Goal: Task Accomplishment & Management: Use online tool/utility

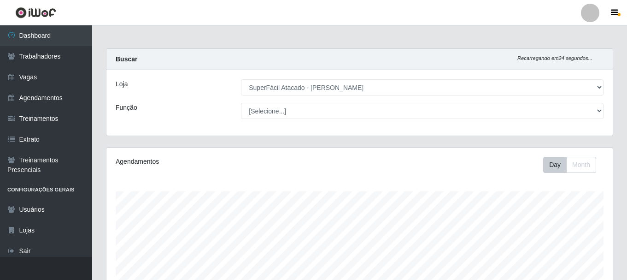
select select "399"
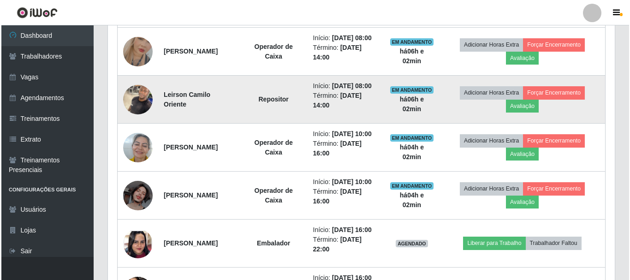
scroll to position [445, 0]
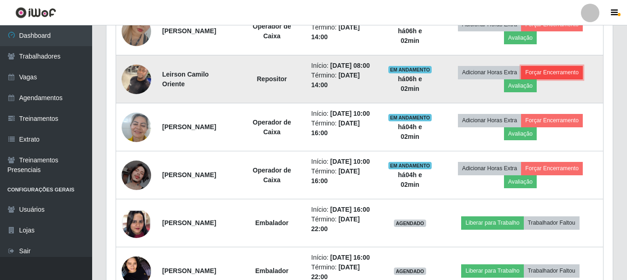
click at [562, 79] on button "Forçar Encerramento" at bounding box center [552, 72] width 62 height 13
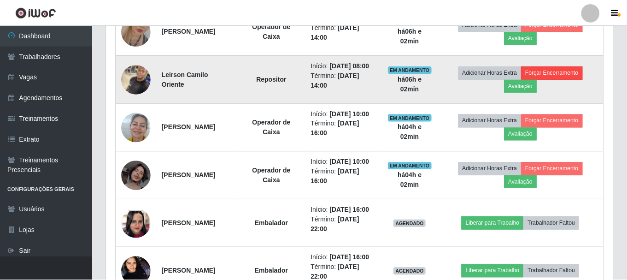
scroll to position [191, 502]
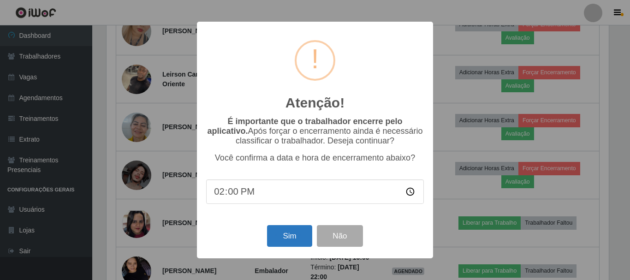
drag, startPoint x: 311, startPoint y: 226, endPoint x: 306, endPoint y: 230, distance: 6.6
click at [311, 226] on div "Sim Não" at bounding box center [315, 236] width 218 height 26
click at [293, 233] on button "Sim" at bounding box center [289, 236] width 45 height 22
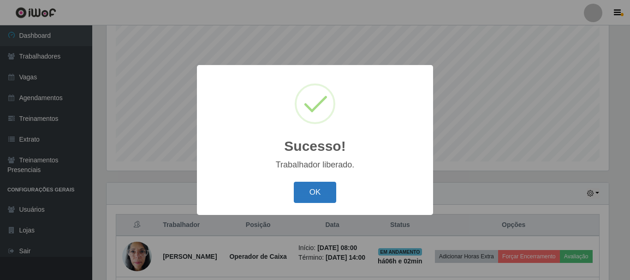
click at [308, 190] on button "OK" at bounding box center [315, 193] width 43 height 22
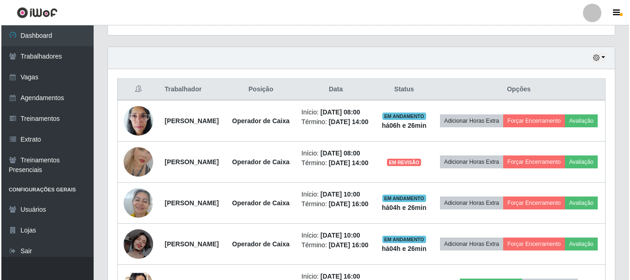
scroll to position [306, 0]
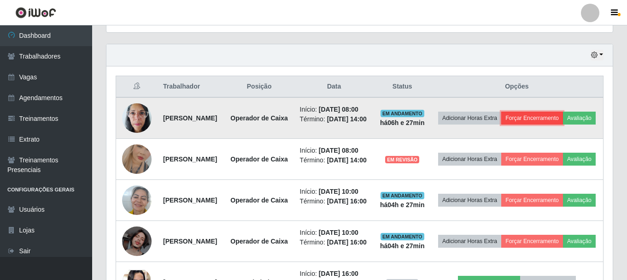
click at [563, 119] on button "Forçar Encerramento" at bounding box center [532, 118] width 62 height 13
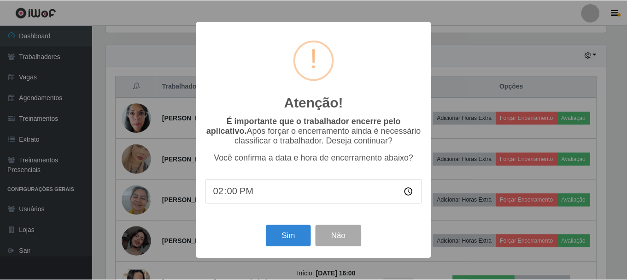
scroll to position [191, 502]
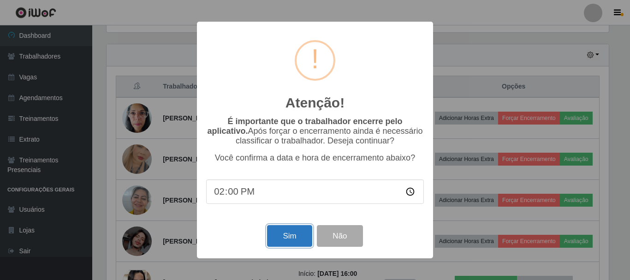
click at [290, 236] on button "Sim" at bounding box center [289, 236] width 45 height 22
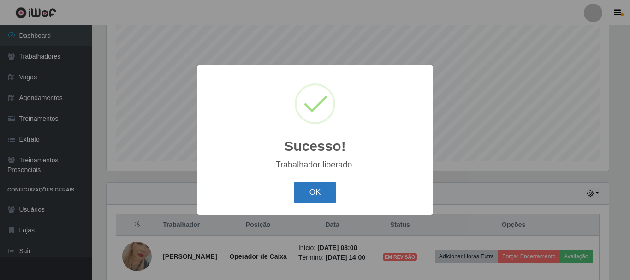
click at [327, 194] on button "OK" at bounding box center [315, 193] width 43 height 22
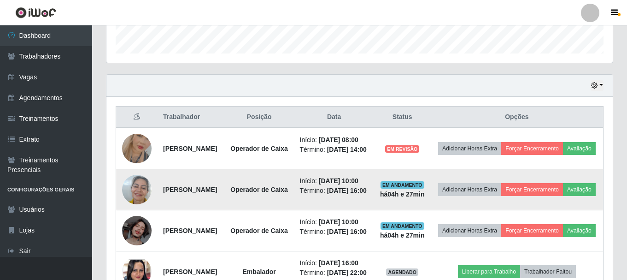
scroll to position [306, 0]
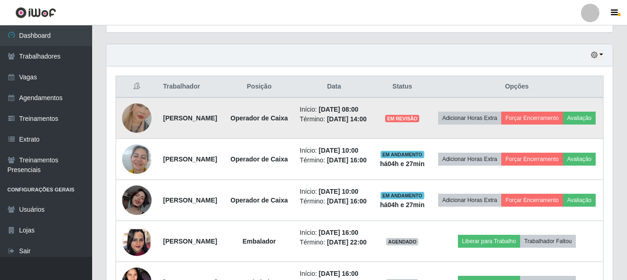
click at [131, 119] on img at bounding box center [136, 118] width 29 height 53
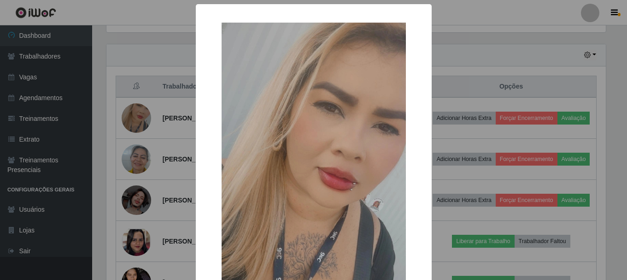
scroll to position [191, 502]
drag, startPoint x: 171, startPoint y: 153, endPoint x: 298, endPoint y: 136, distance: 128.3
click at [171, 153] on div "× OK Cancel" at bounding box center [315, 140] width 630 height 280
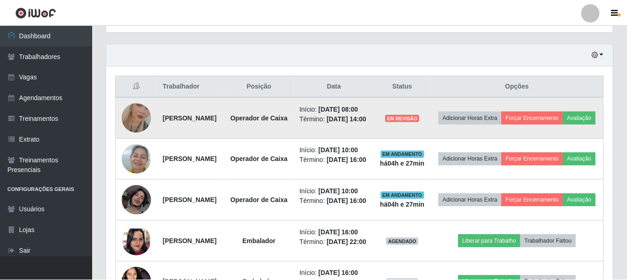
scroll to position [191, 507]
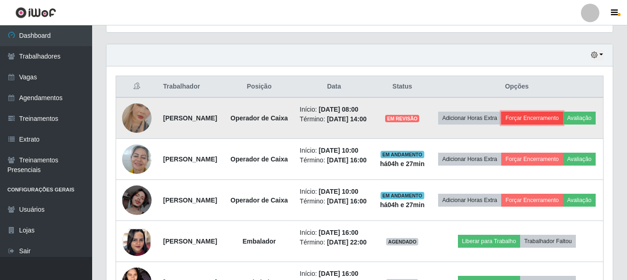
click at [560, 115] on button "Forçar Encerramento" at bounding box center [532, 118] width 62 height 13
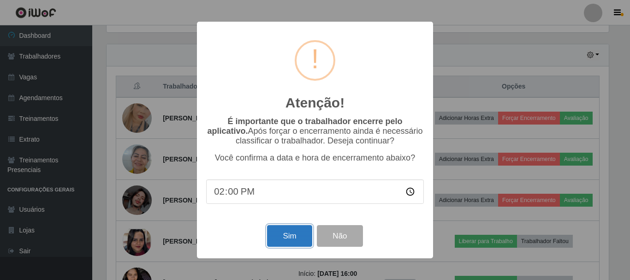
click at [286, 235] on button "Sim" at bounding box center [289, 236] width 45 height 22
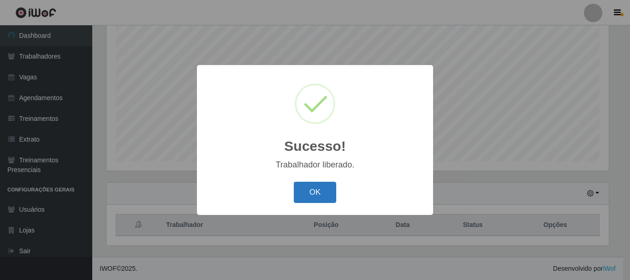
click at [310, 191] on button "OK" at bounding box center [315, 193] width 43 height 22
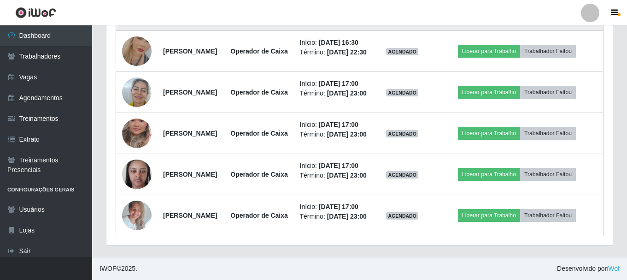
scroll to position [0, 0]
